Goal: Find specific page/section: Find specific page/section

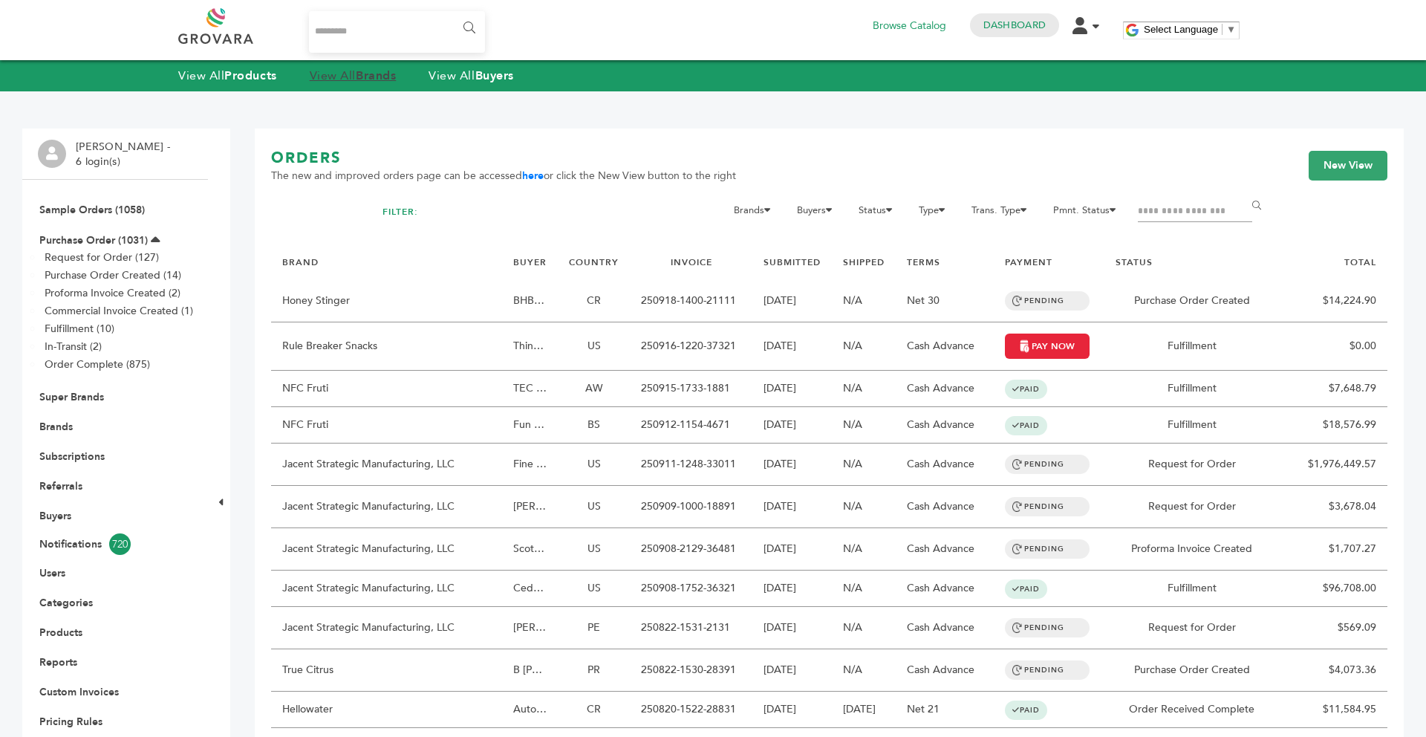
click at [390, 82] on strong "Brands" at bounding box center [376, 76] width 40 height 16
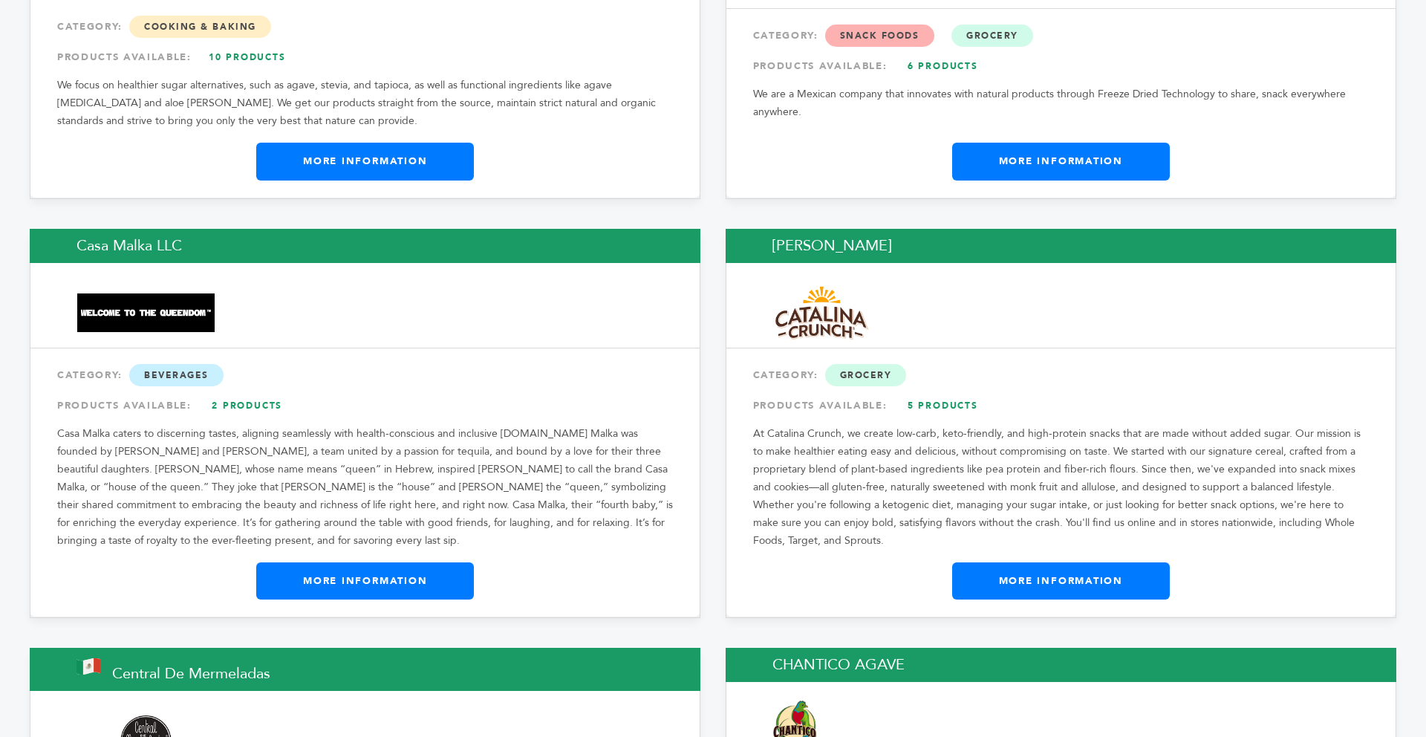
scroll to position [5171, 0]
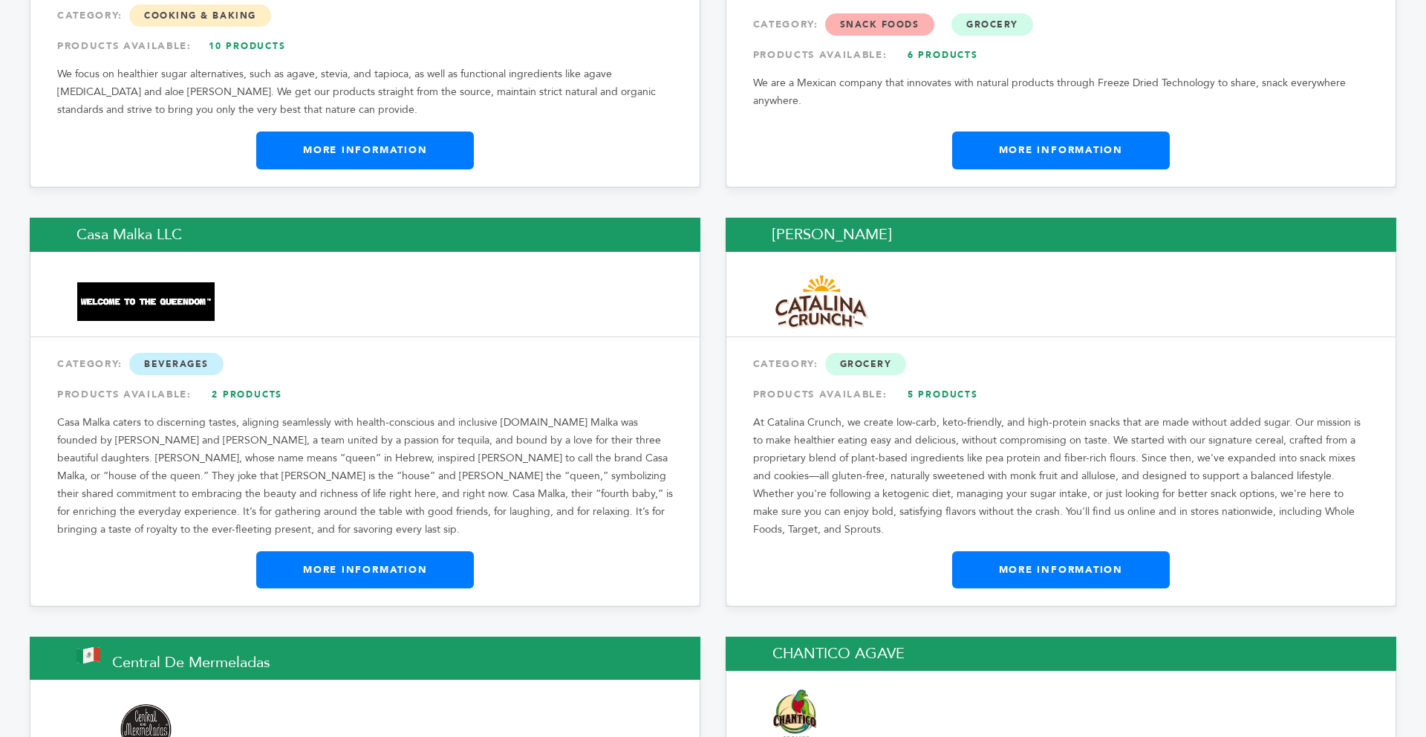
click at [1002, 551] on link "More Information" at bounding box center [1061, 569] width 218 height 37
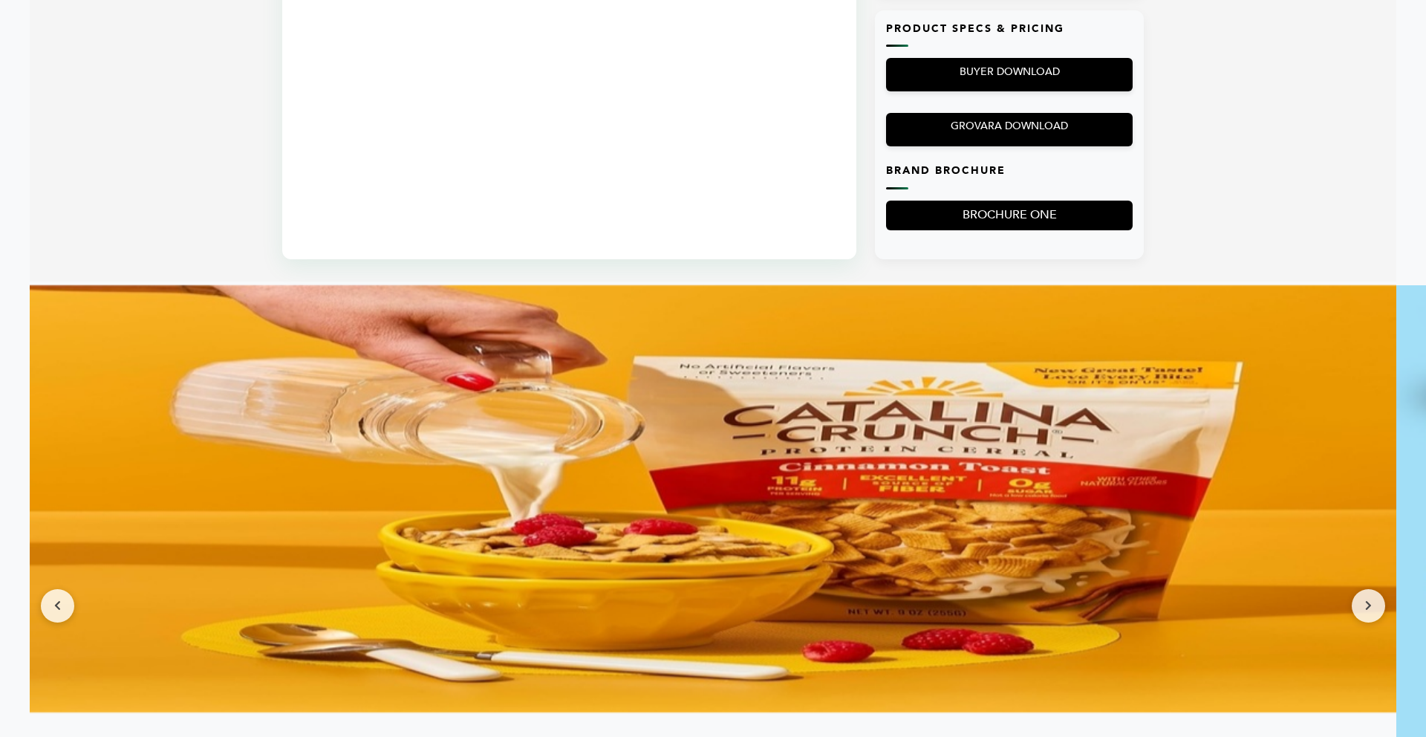
scroll to position [1189, 0]
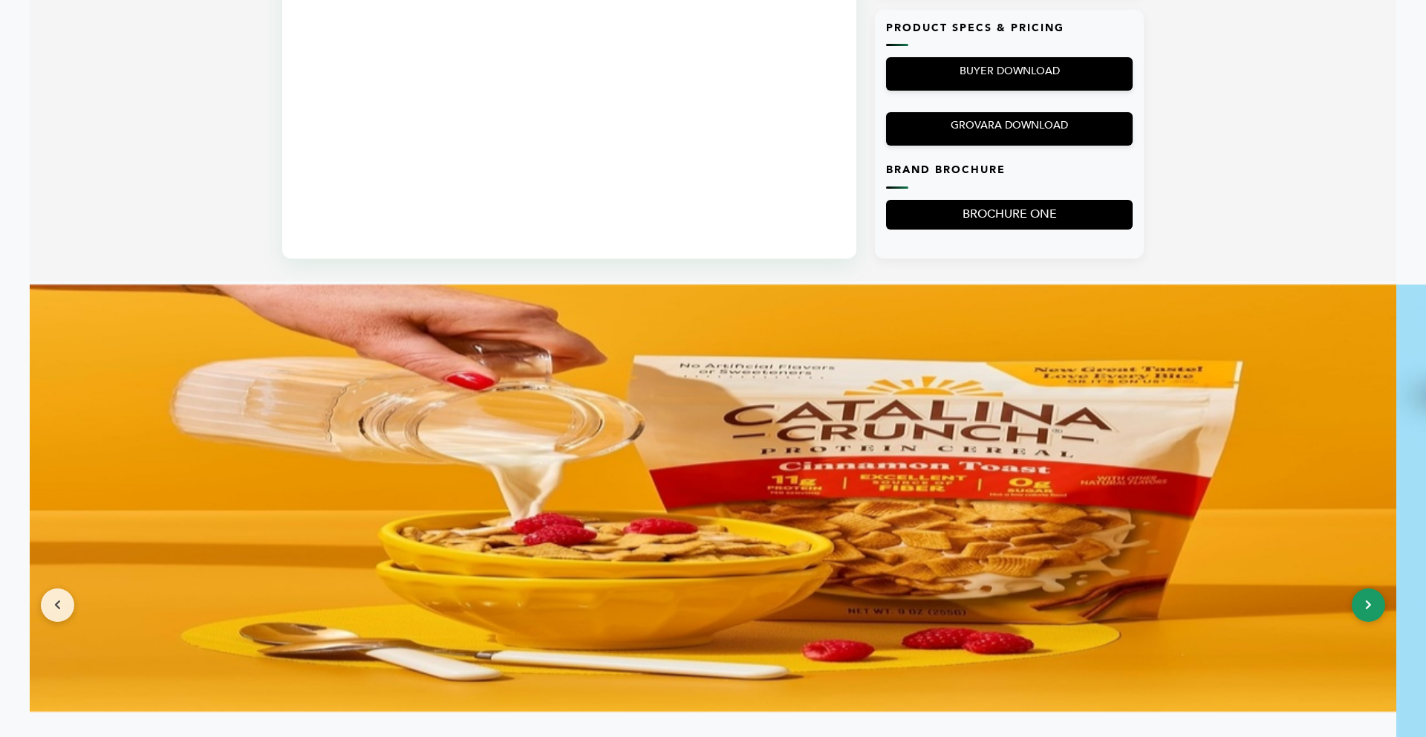
click at [1371, 611] on button at bounding box center [1368, 604] width 33 height 33
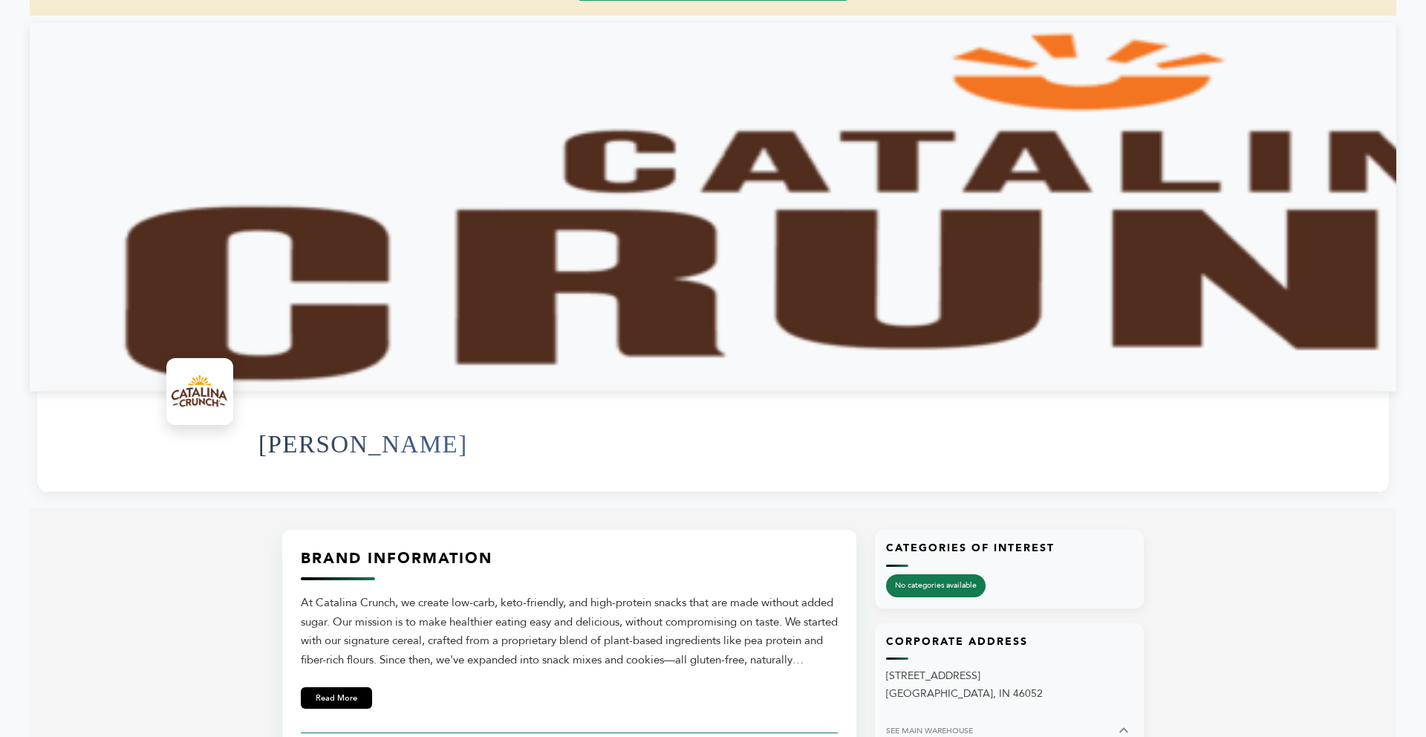
scroll to position [149, 0]
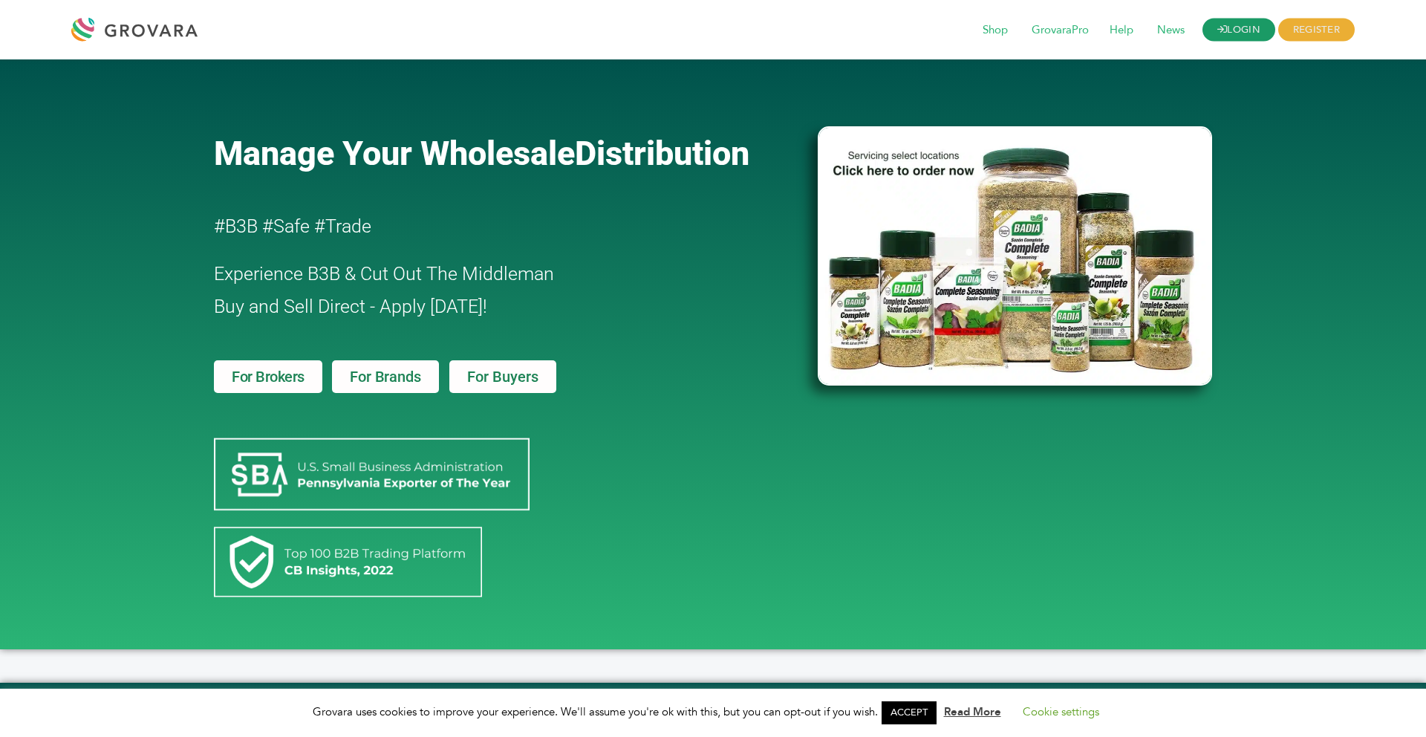
click at [1251, 36] on link "LOGIN" at bounding box center [1239, 30] width 73 height 23
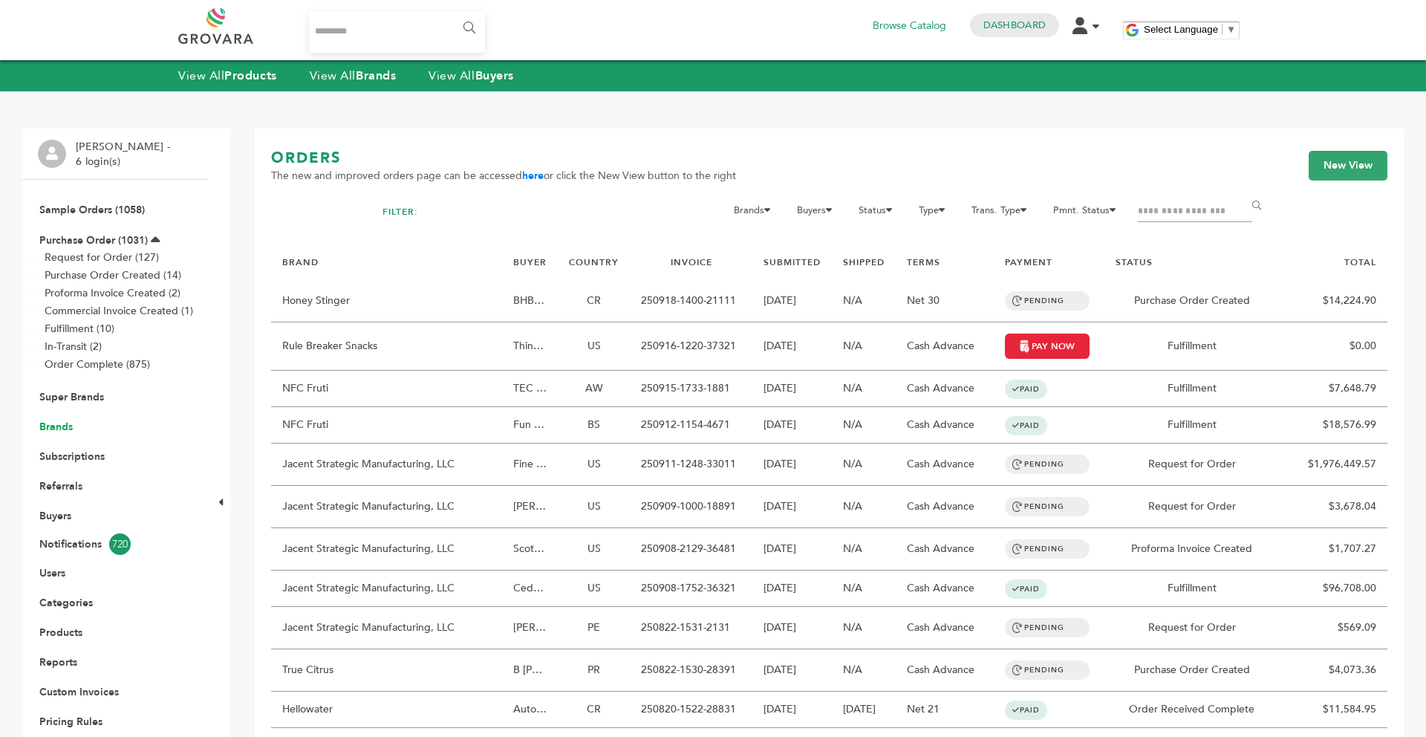
click at [65, 426] on link "Brands" at bounding box center [55, 427] width 33 height 14
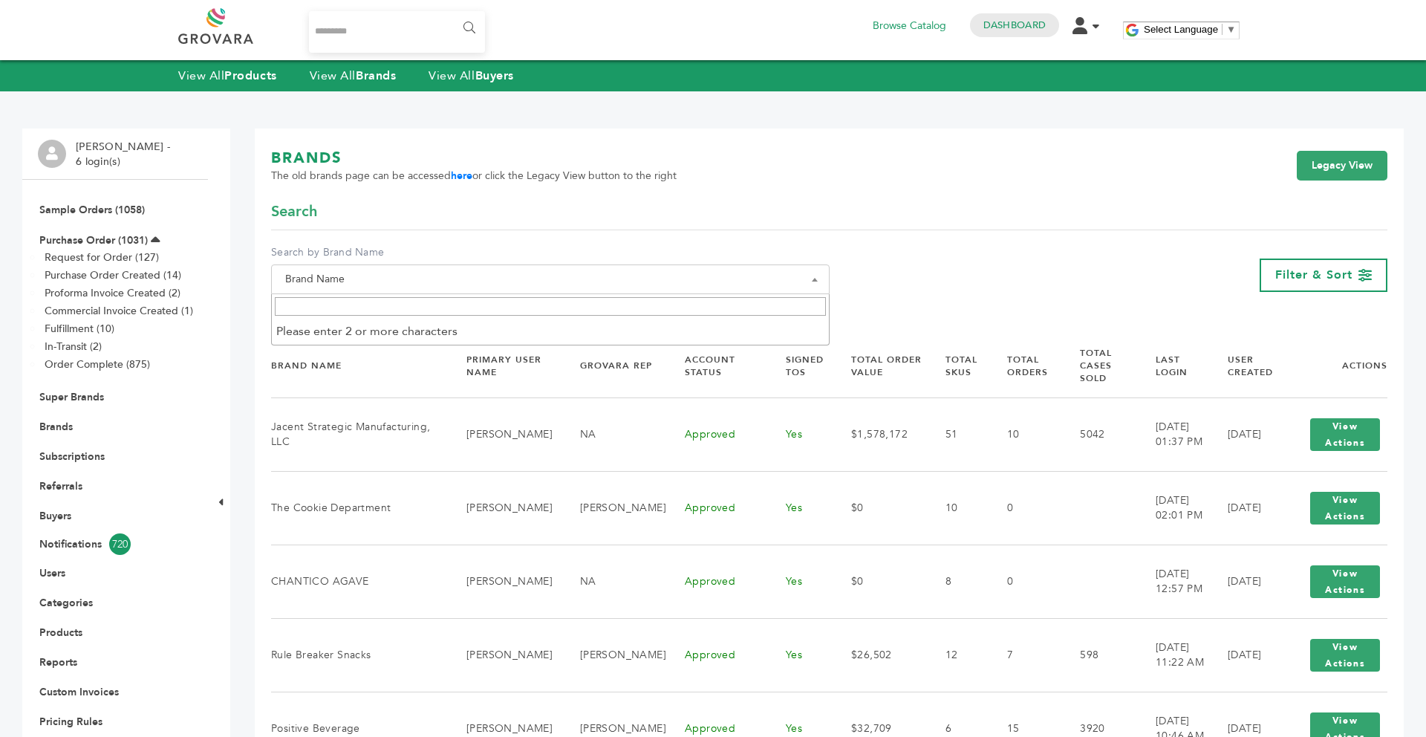
click at [382, 275] on span "Brand Name" at bounding box center [550, 279] width 542 height 21
click at [341, 305] on input "Search" at bounding box center [550, 306] width 551 height 19
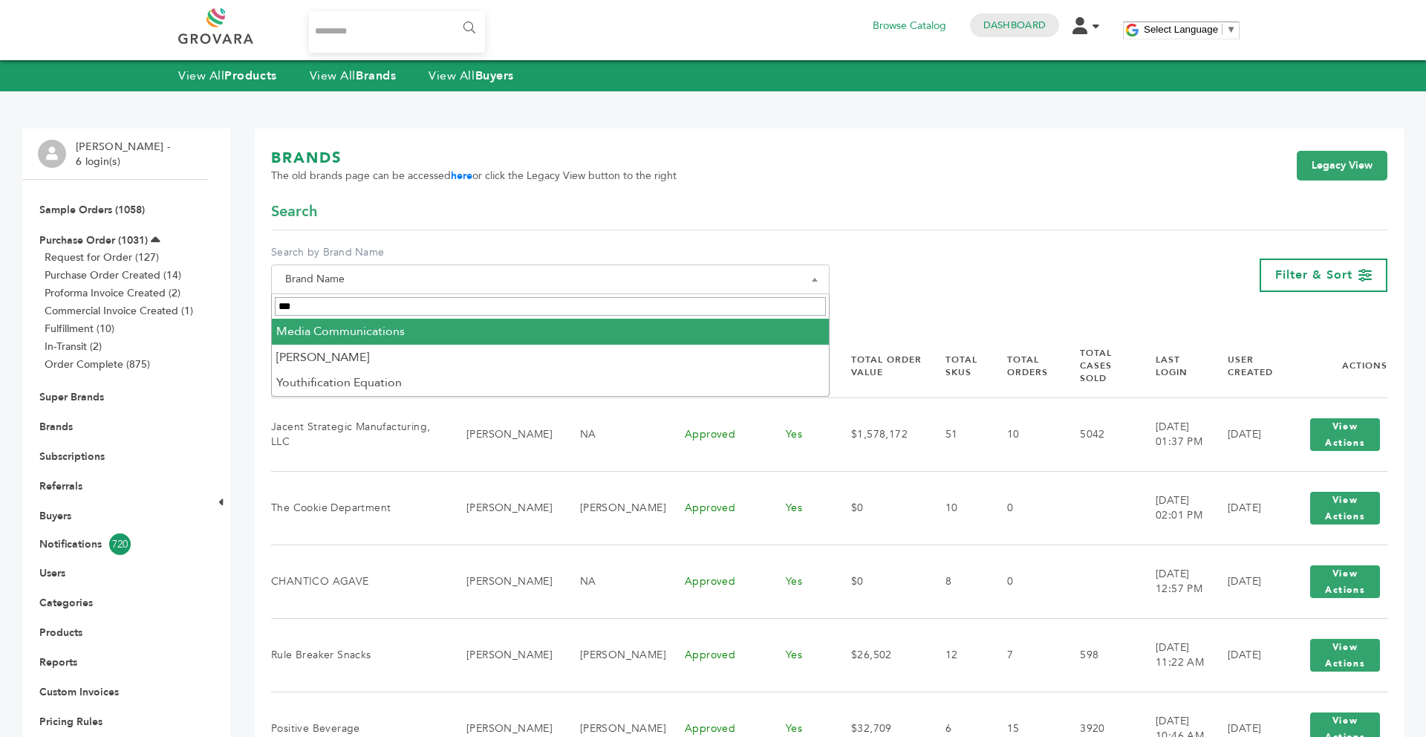
type input "***"
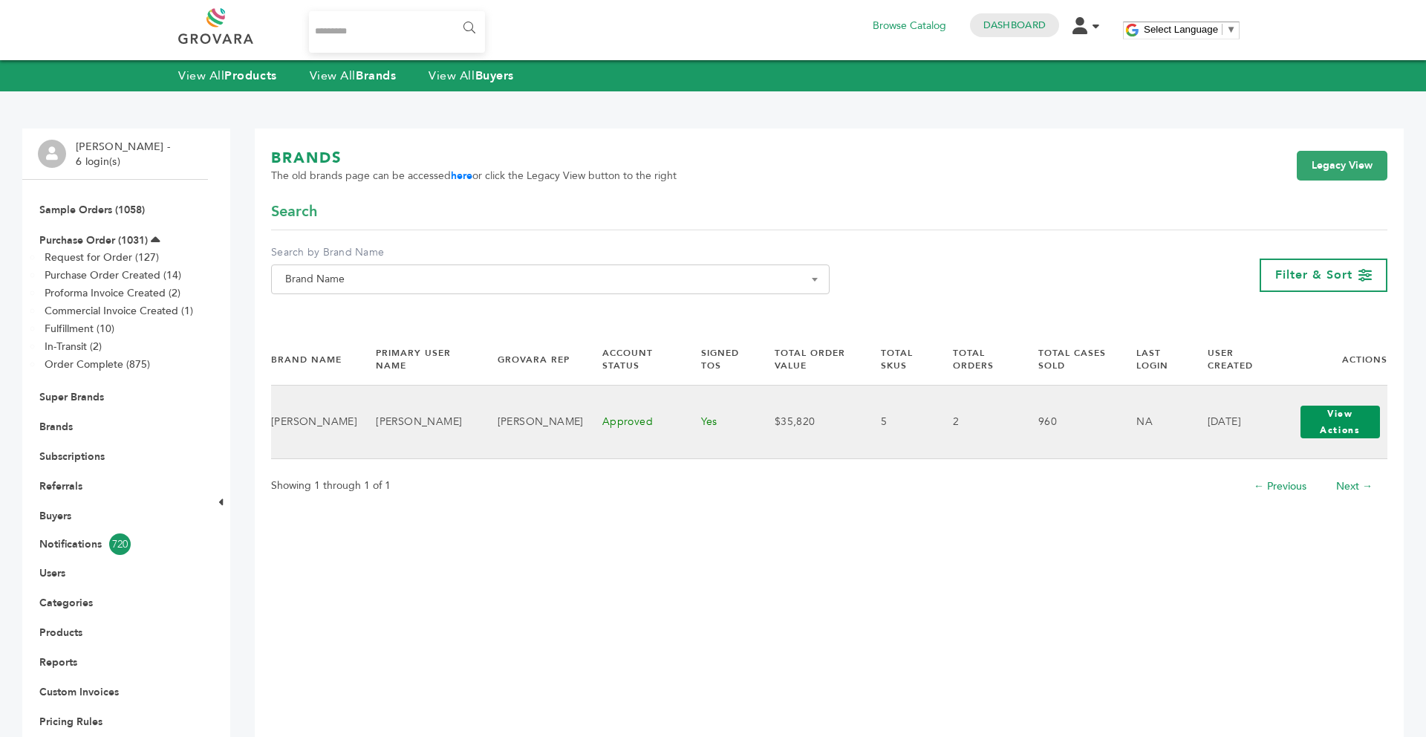
click at [1336, 415] on button "View Actions" at bounding box center [1341, 422] width 80 height 33
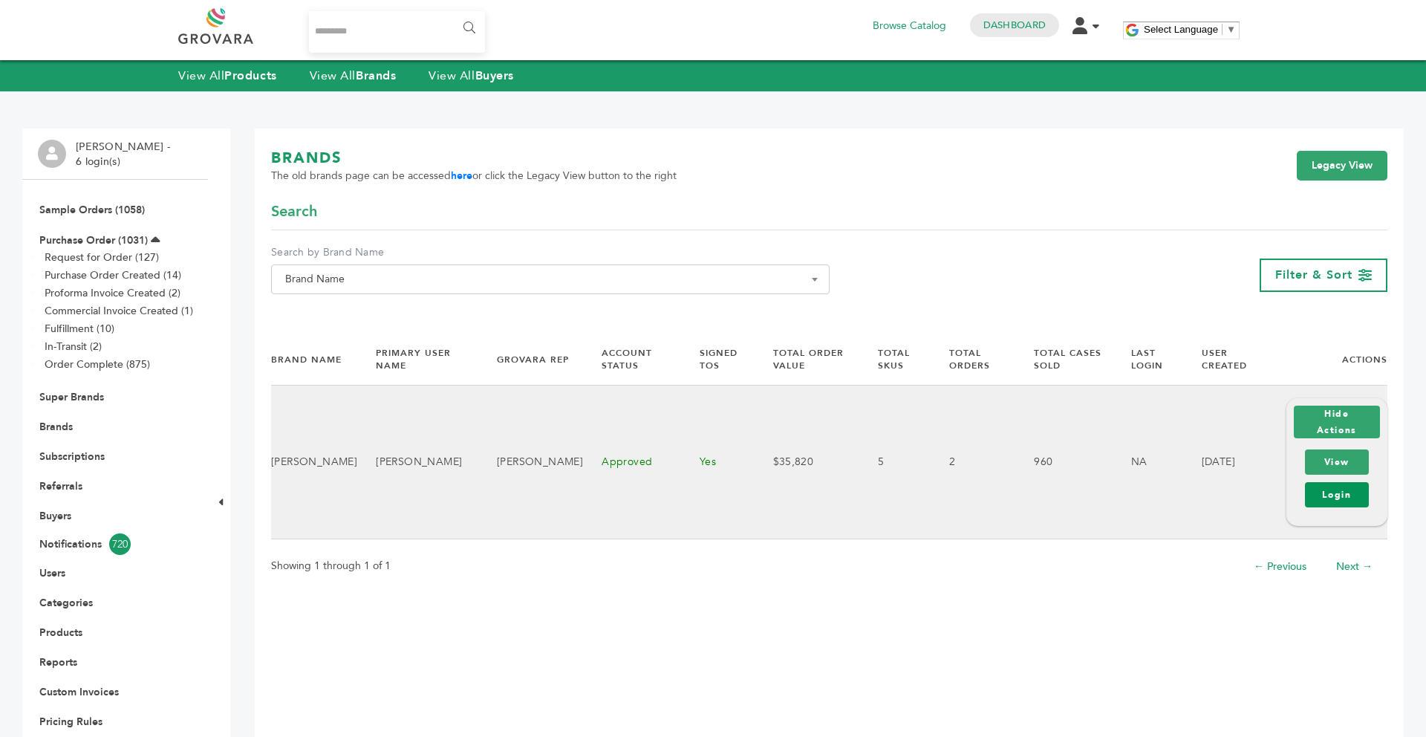
click at [1327, 498] on link "Login" at bounding box center [1337, 494] width 64 height 25
